Goal: Information Seeking & Learning: Learn about a topic

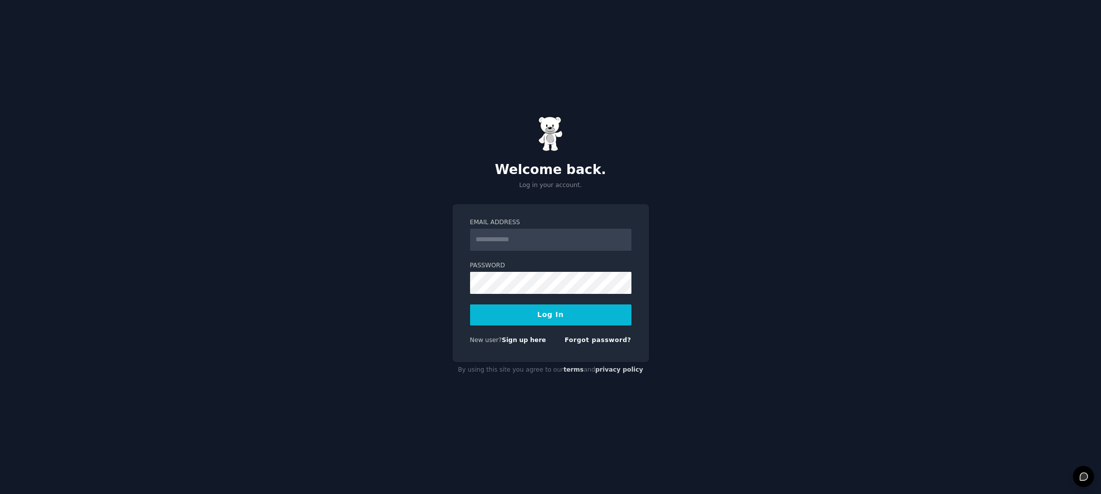
click at [570, 243] on input "Email Address" at bounding box center [550, 240] width 161 height 22
type input "**********"
click at [470, 304] on button "Log In" at bounding box center [550, 314] width 161 height 21
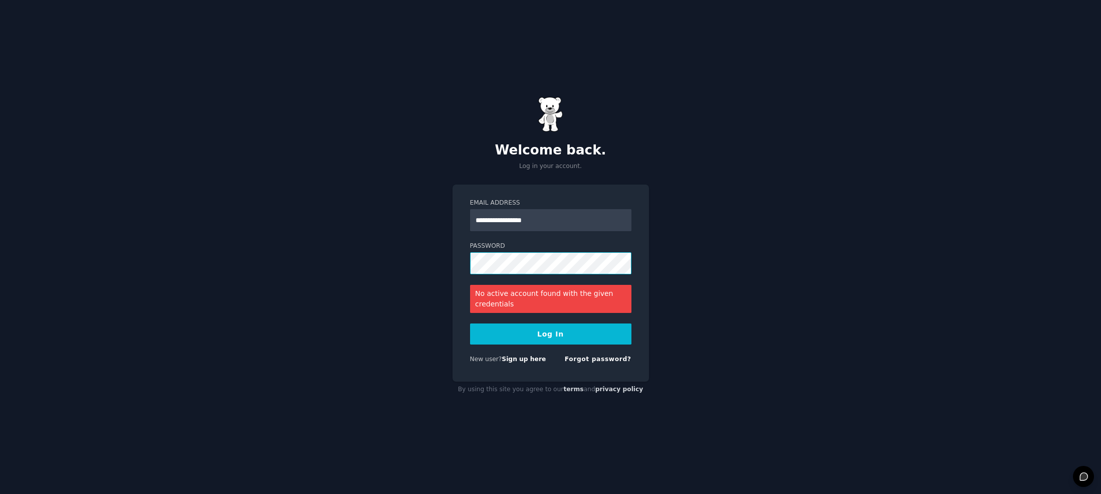
click at [470, 323] on button "Log In" at bounding box center [550, 333] width 161 height 21
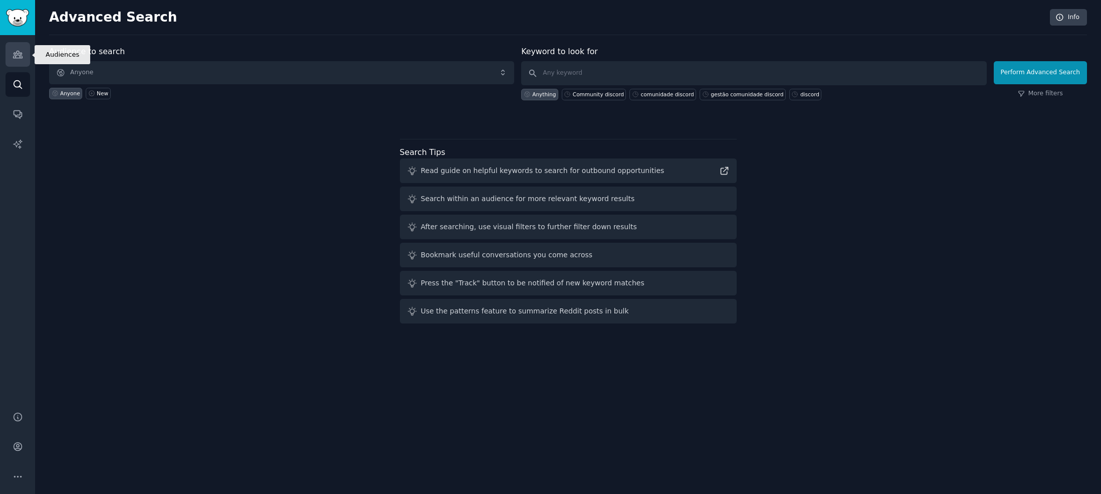
click at [18, 55] on icon "Sidebar" at bounding box center [17, 54] width 9 height 7
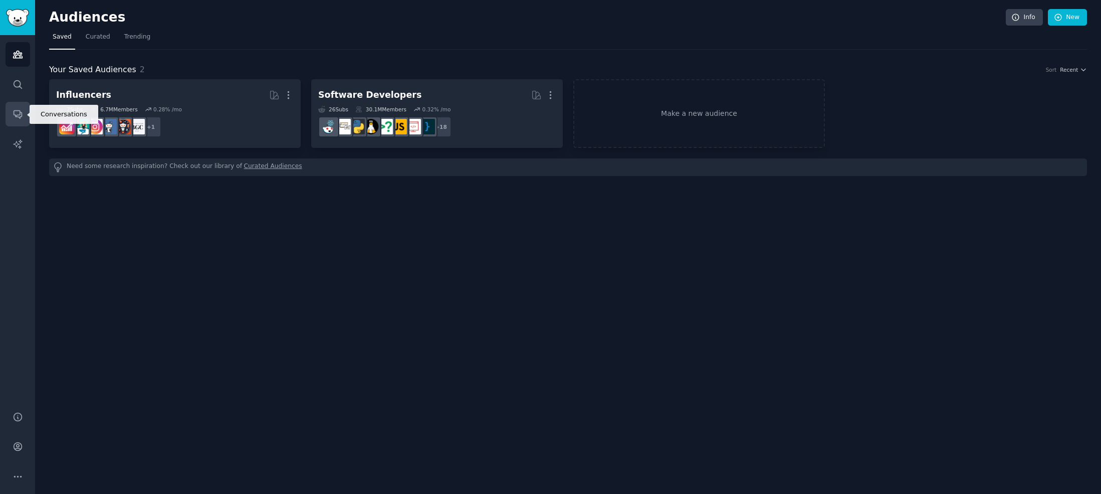
click at [17, 117] on icon "Sidebar" at bounding box center [18, 114] width 11 height 11
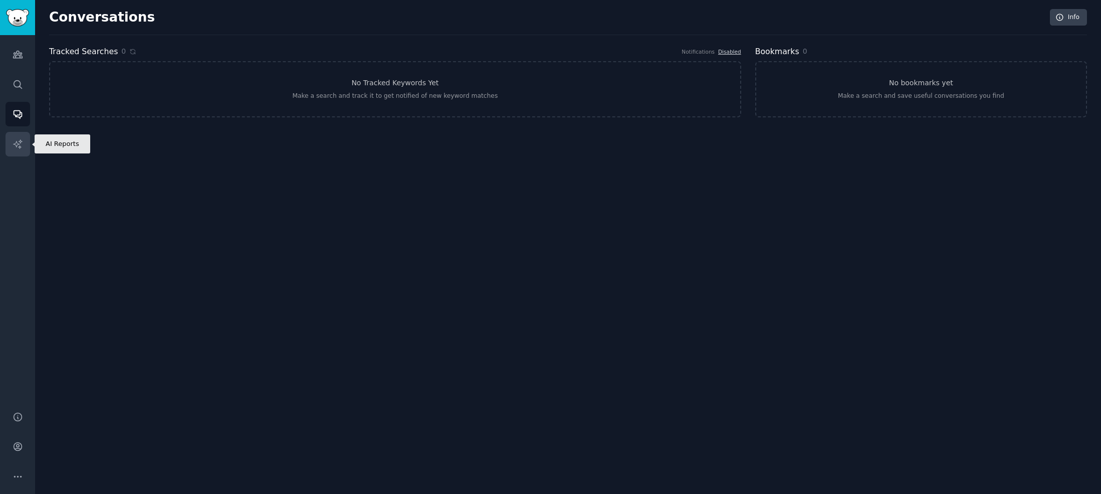
click at [23, 144] on link "AI Reports" at bounding box center [18, 144] width 25 height 25
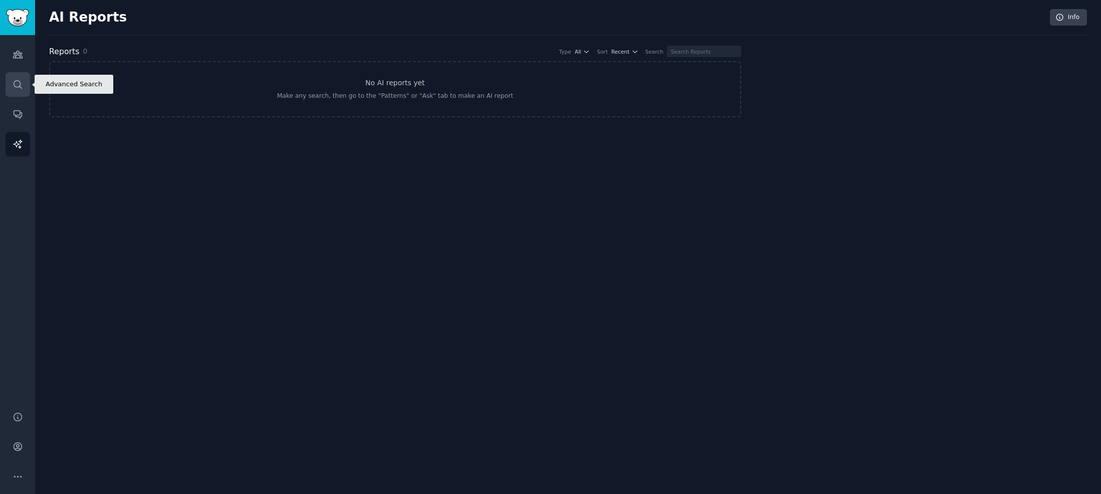
click at [15, 84] on icon "Sidebar" at bounding box center [18, 84] width 11 height 11
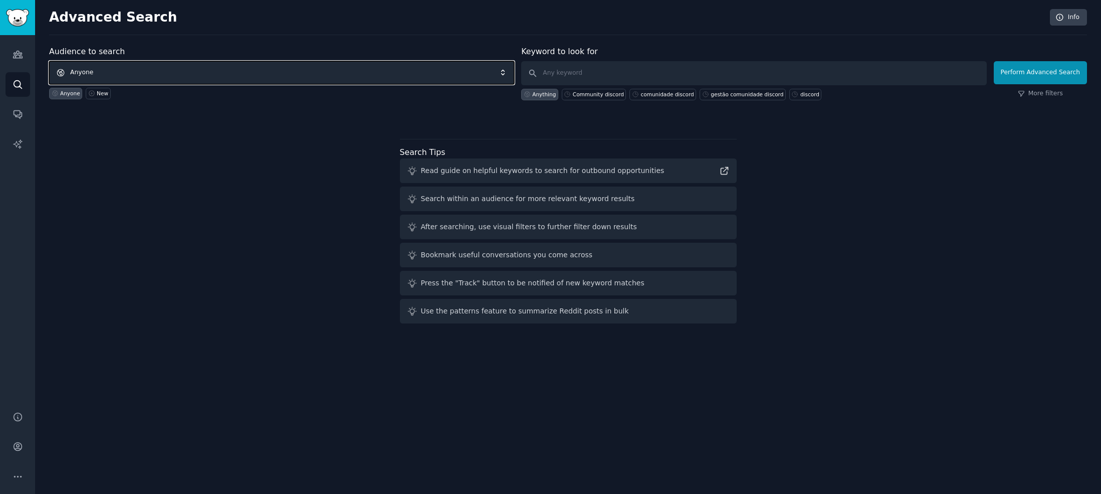
click at [99, 71] on span "Anyone" at bounding box center [281, 72] width 465 height 23
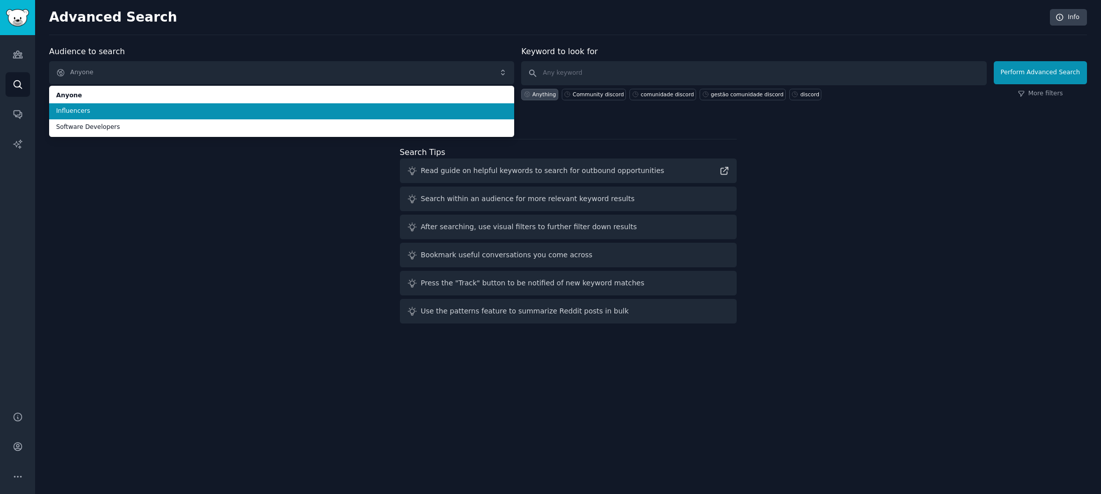
click at [93, 110] on span "Influencers" at bounding box center [281, 111] width 451 height 9
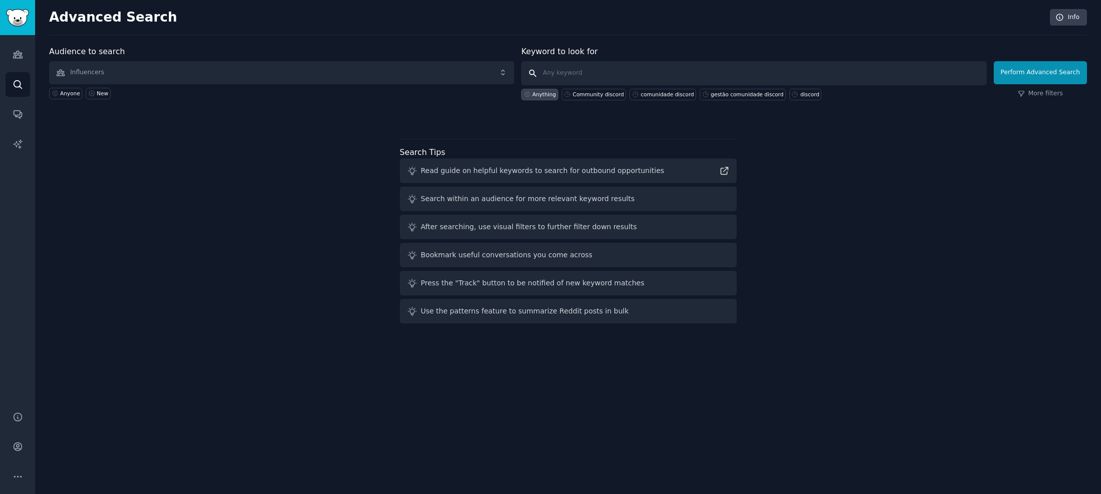
click at [583, 77] on input "text" at bounding box center [753, 73] width 465 height 24
type input "how to"
click at [1052, 72] on button "Perform Advanced Search" at bounding box center [1040, 72] width 93 height 23
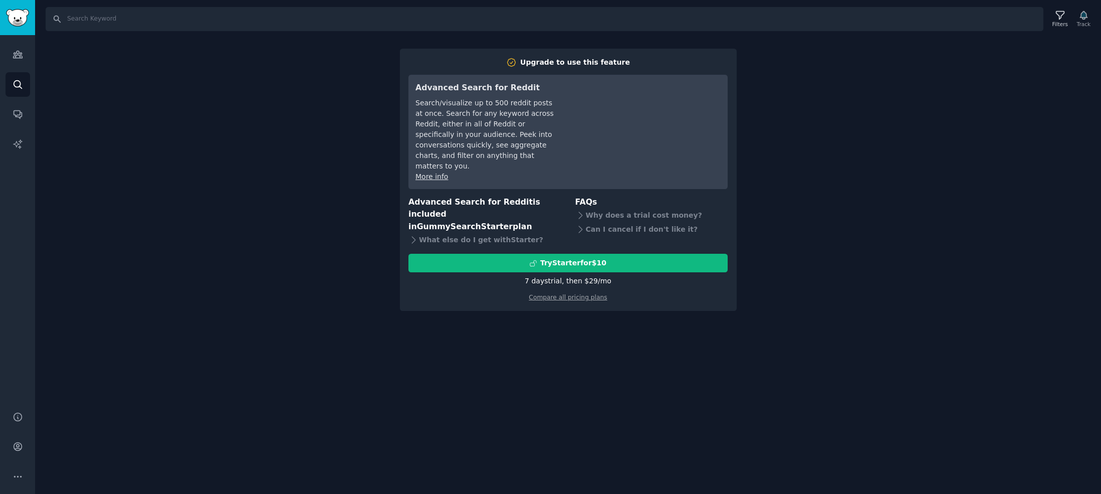
click at [183, 80] on div "Search Filters Track Upgrade to use this feature Advanced Search for Reddit Sea…" at bounding box center [568, 247] width 1066 height 494
click at [98, 23] on input "Search" at bounding box center [545, 19] width 998 height 24
click at [15, 56] on icon "Sidebar" at bounding box center [18, 54] width 11 height 11
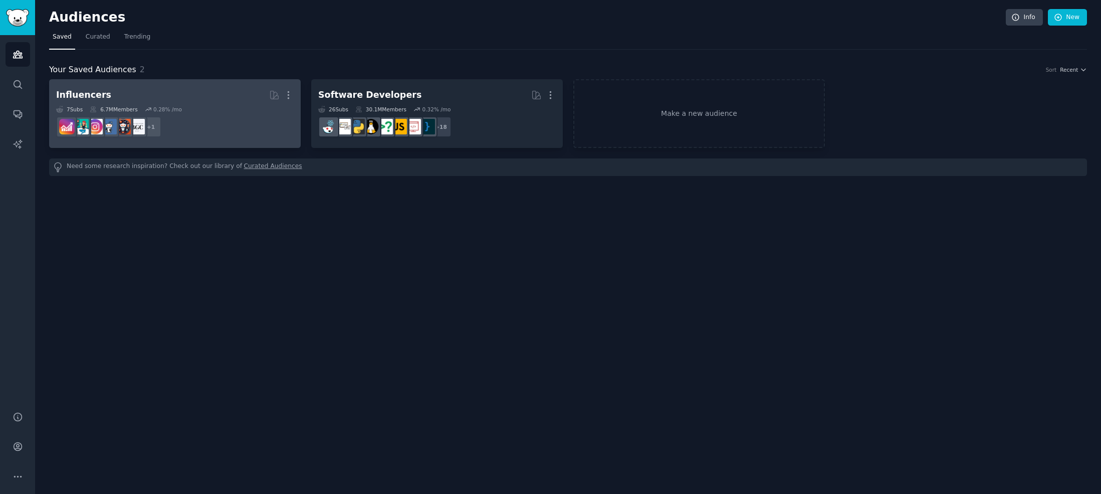
click at [191, 103] on h2 "Influencers More" at bounding box center [175, 95] width 238 height 18
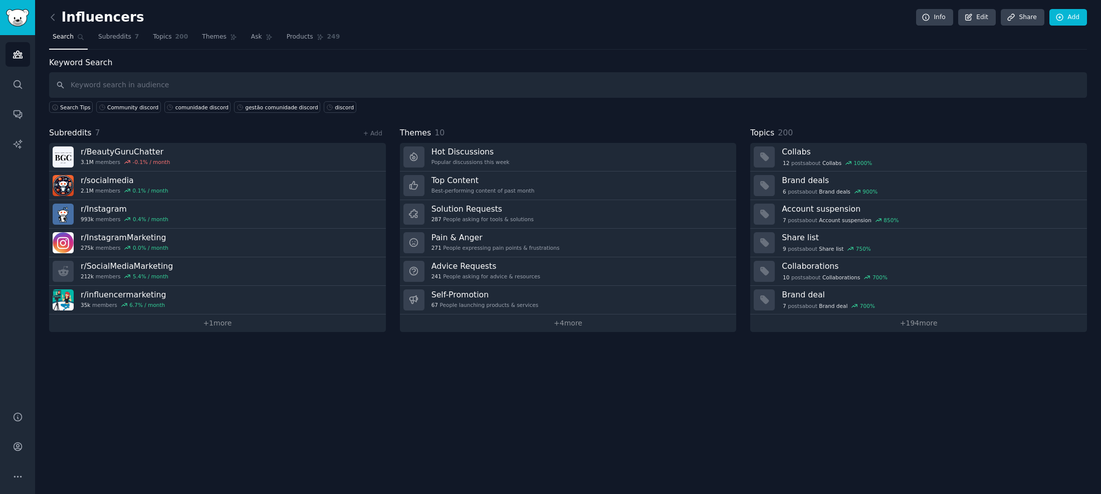
click at [216, 125] on div "Keyword Search Search Tips Community discord comunidade discord gestão comunida…" at bounding box center [568, 194] width 1038 height 275
click at [198, 127] on div "Subreddits 7 + Add" at bounding box center [217, 133] width 337 height 13
click at [208, 91] on input "text" at bounding box center [568, 85] width 1038 height 26
click at [118, 43] on link "Subreddits 7" at bounding box center [119, 39] width 48 height 21
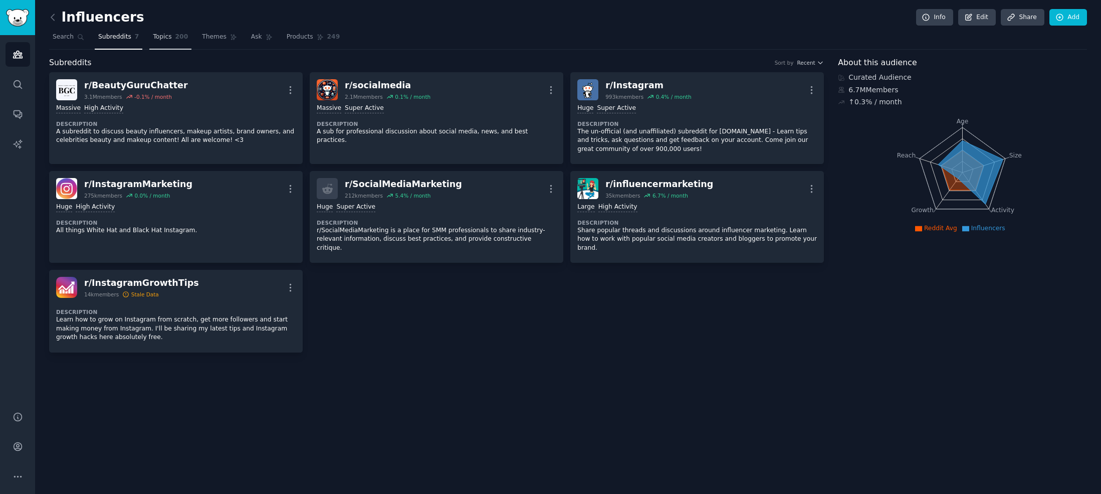
click at [163, 38] on span "Topics" at bounding box center [162, 37] width 19 height 9
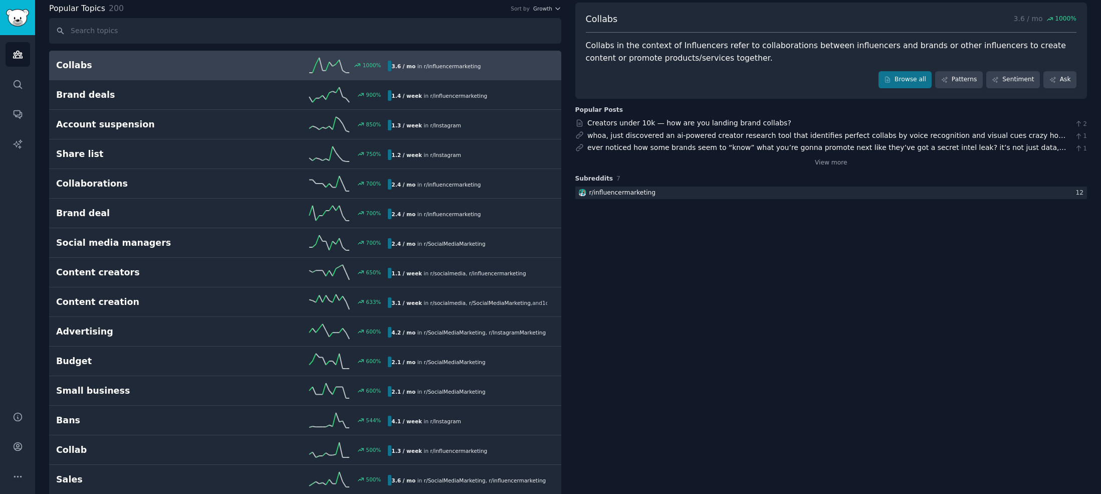
scroll to position [215, 0]
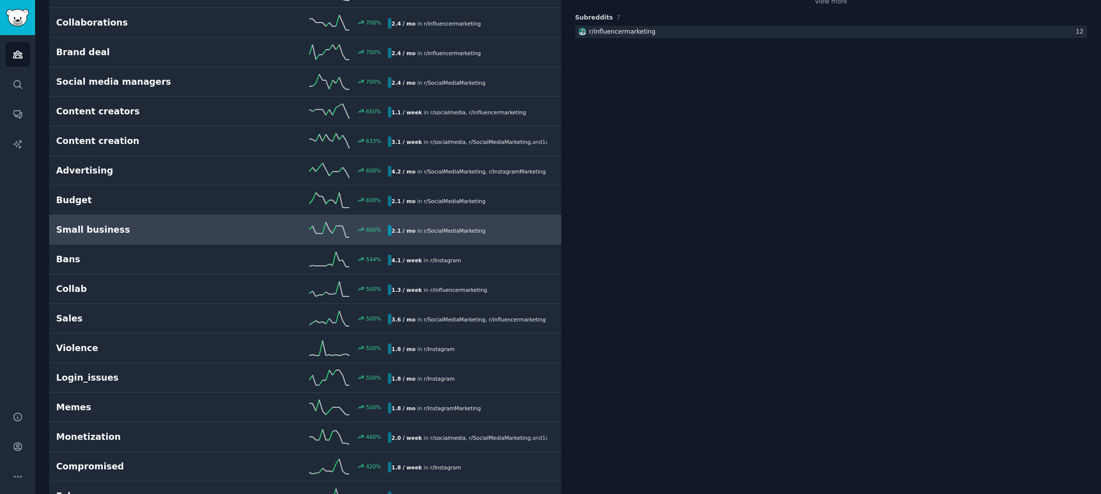
click at [417, 231] on div "2.1 / mo in r/ SocialMediaMarketing" at bounding box center [438, 230] width 101 height 11
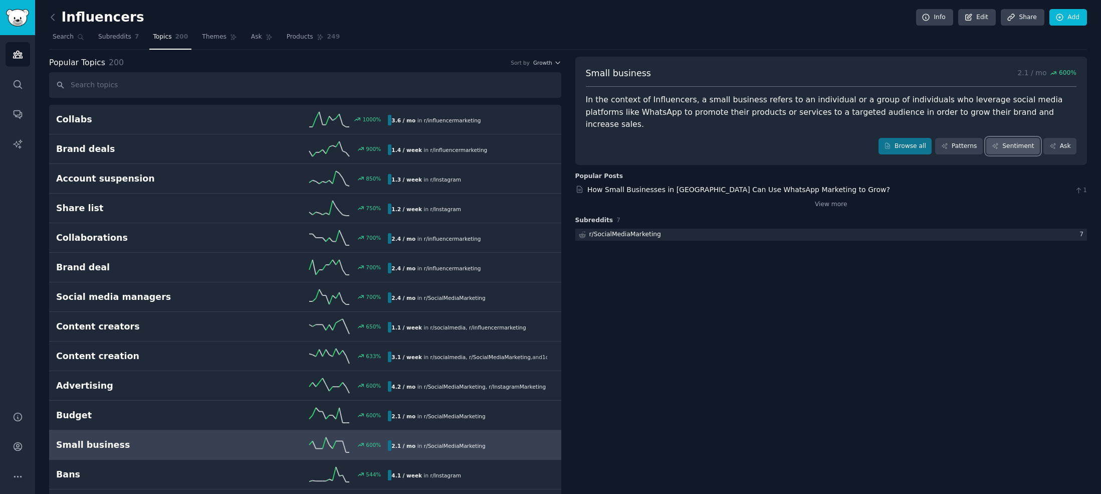
click at [1014, 138] on link "Sentiment" at bounding box center [1013, 146] width 54 height 17
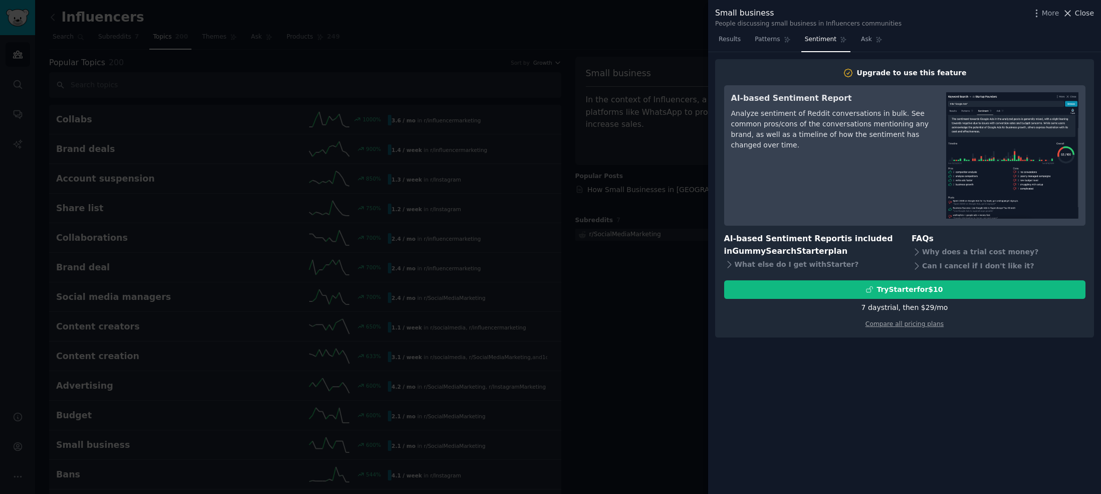
click at [1079, 11] on span "Close" at bounding box center [1084, 13] width 19 height 11
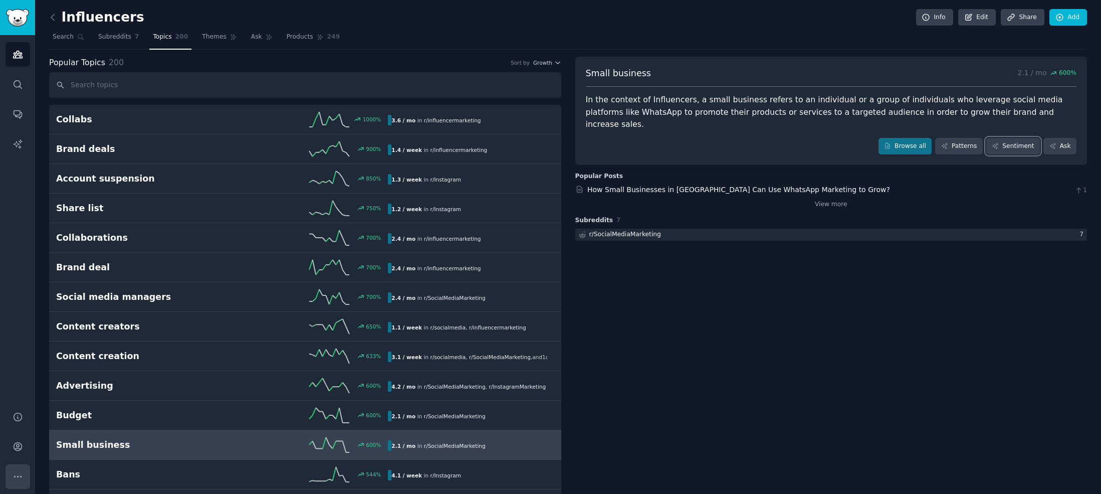
click at [20, 473] on icon "Sidebar" at bounding box center [18, 476] width 11 height 11
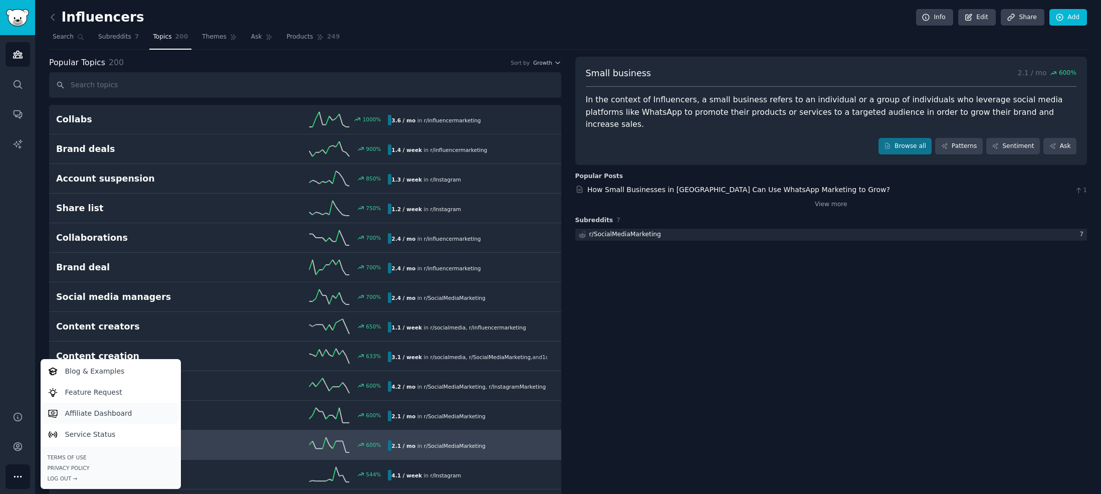
click at [89, 407] on link "Affiliate Dashboard" at bounding box center [110, 412] width 137 height 21
